Goal: Transaction & Acquisition: Obtain resource

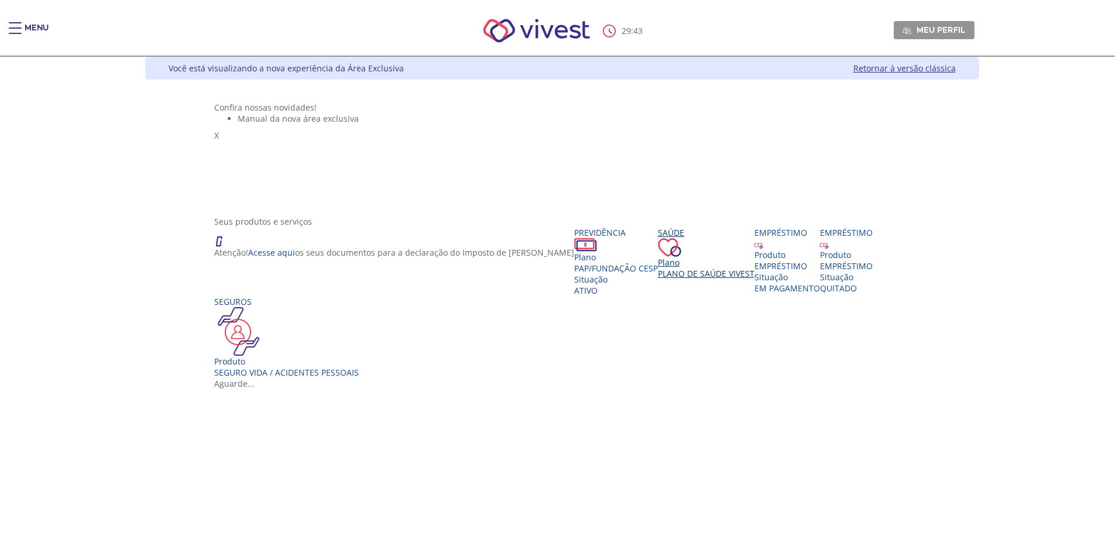
click at [658, 268] on div "Plano" at bounding box center [706, 262] width 97 height 11
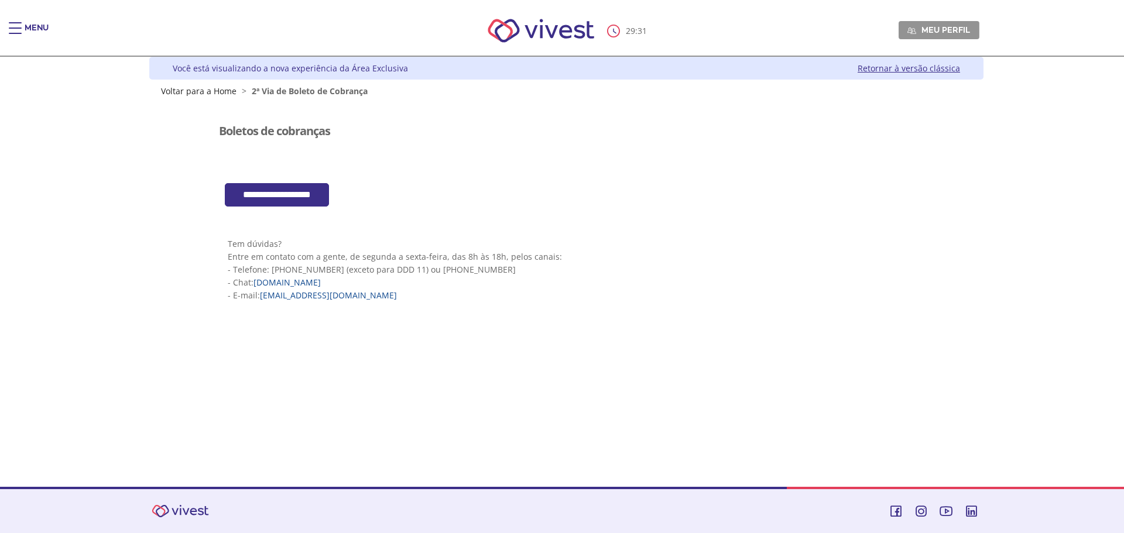
click at [294, 211] on div "Z7_I2KE1AG0LGP1E06EUMQNLM20H2 Visualizador do Conteúdo da Web Menu de ação do c…" at bounding box center [566, 219] width 702 height 245
click at [293, 200] on input "**********" at bounding box center [277, 195] width 104 height 24
click at [6, 33] on nav "28 : 28 Meu perfil Alterar Senha Sair" at bounding box center [562, 31] width 1124 height 51
click at [13, 27] on div "Main header" at bounding box center [15, 33] width 13 height 23
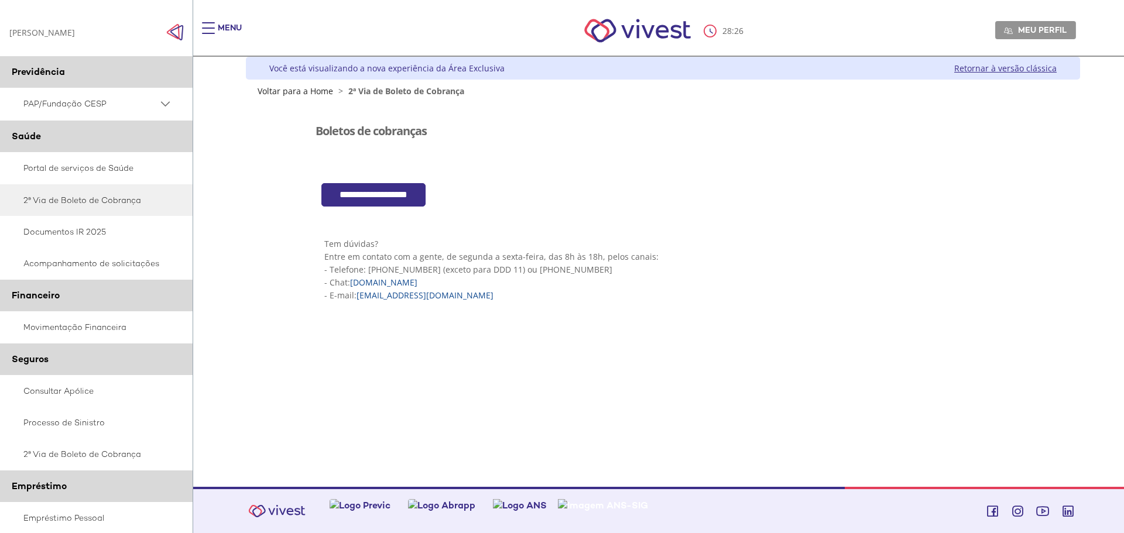
scroll to position [117, 0]
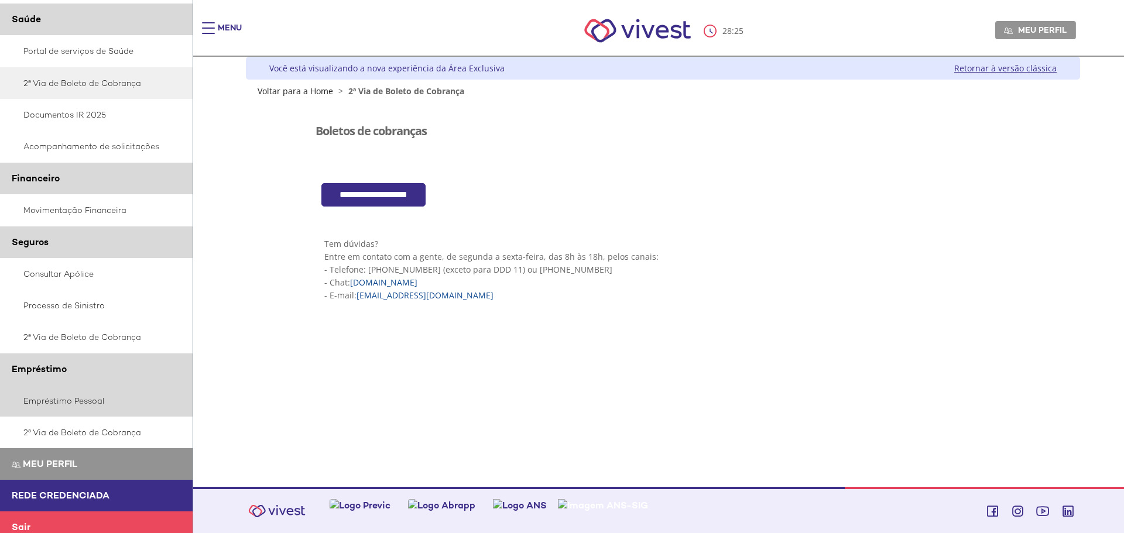
click at [63, 403] on link "Empréstimo Pessoal" at bounding box center [96, 401] width 193 height 32
